Goal: Task Accomplishment & Management: Manage account settings

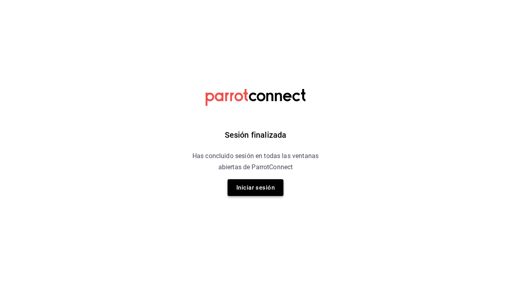
click at [269, 191] on button "Iniciar sesión" at bounding box center [255, 187] width 56 height 17
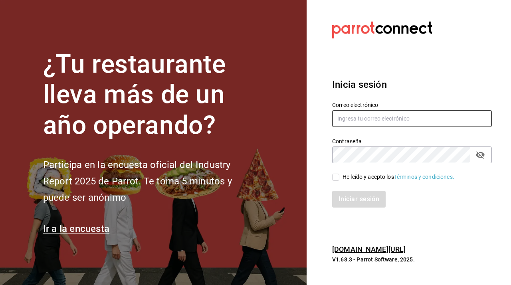
type input "javiersandovalm8@gmail.com"
click at [339, 175] on span "He leído y acepto los Términos y condiciones." at bounding box center [396, 177] width 115 height 8
click at [339, 175] on input "He leído y acepto los Términos y condiciones." at bounding box center [335, 177] width 7 height 7
checkbox input "true"
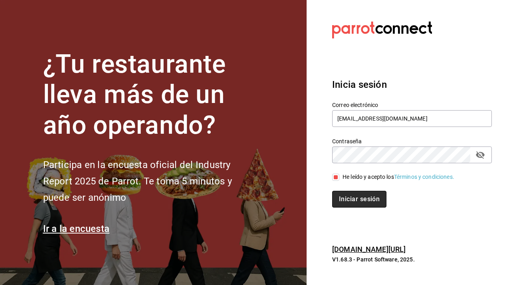
click at [352, 194] on button "Iniciar sesión" at bounding box center [359, 199] width 54 height 17
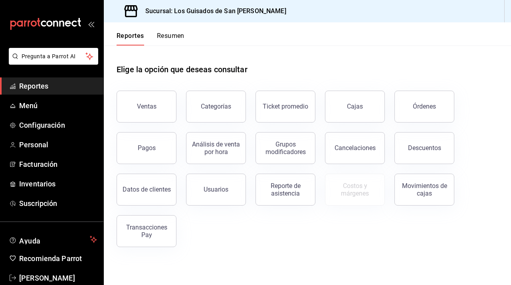
click at [172, 35] on button "Resumen" at bounding box center [171, 39] width 28 height 14
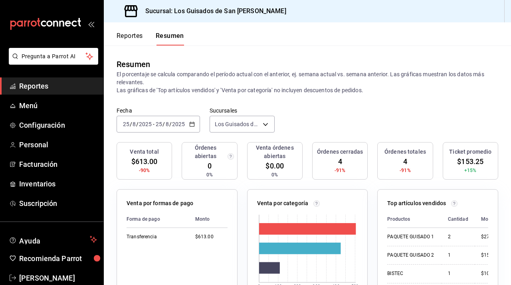
click at [190, 128] on div "2025-08-25 25 / 8 / 2025 - 2025-08-25 25 / 8 / 2025" at bounding box center [157, 124] width 83 height 17
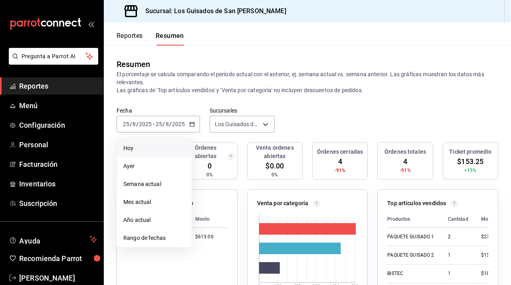
click at [157, 153] on li "Hoy" at bounding box center [154, 148] width 75 height 18
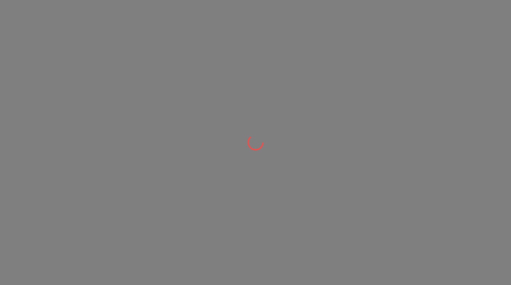
click at [156, 0] on div at bounding box center [255, 142] width 511 height 285
